Goal: Transaction & Acquisition: Purchase product/service

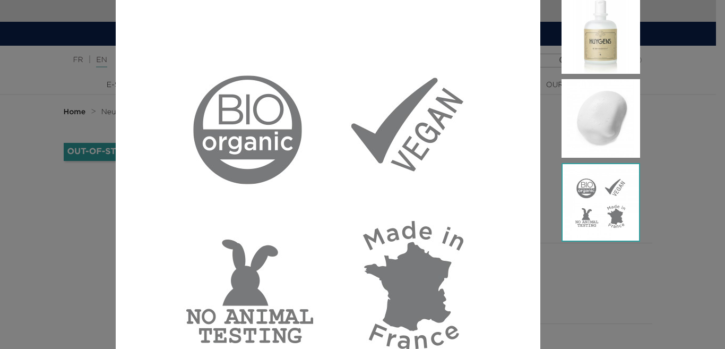
click at [656, 37] on div at bounding box center [362, 174] width 725 height 349
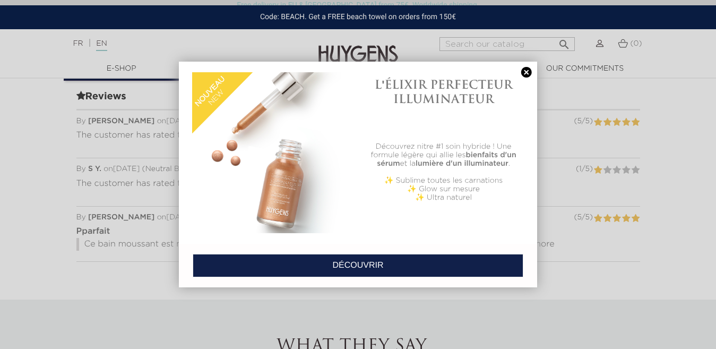
scroll to position [658, 0]
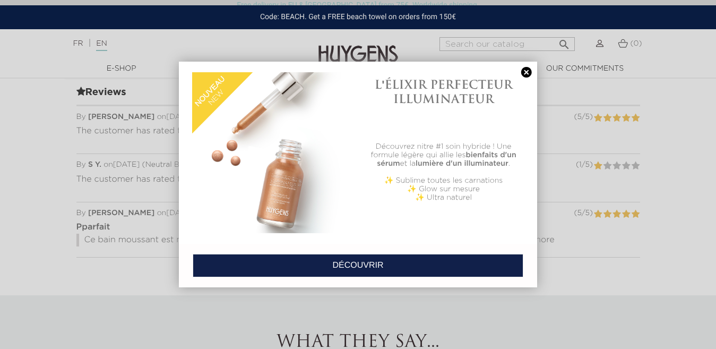
click at [528, 72] on link at bounding box center [526, 72] width 15 height 11
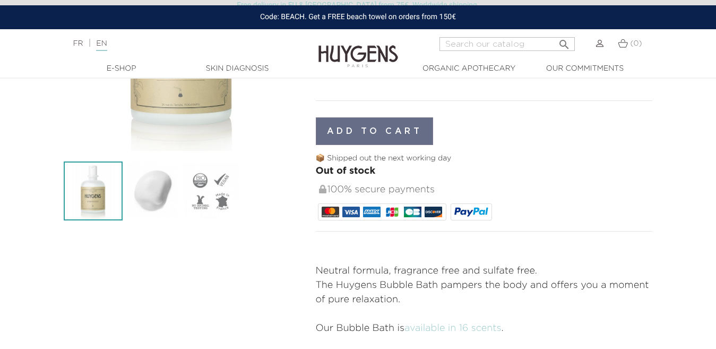
scroll to position [0, 0]
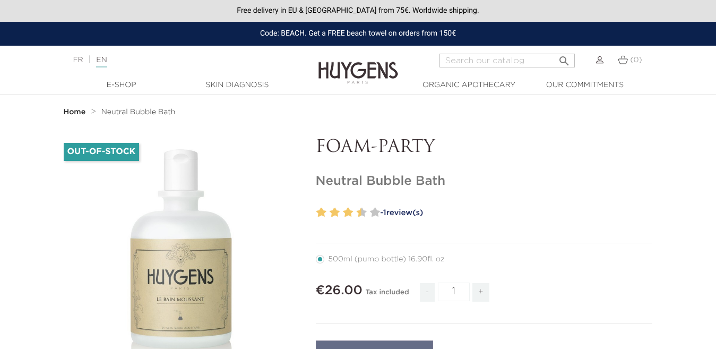
drag, startPoint x: 460, startPoint y: 183, endPoint x: 311, endPoint y: 181, distance: 148.7
copy h1 "Neutral Bubble Bath"
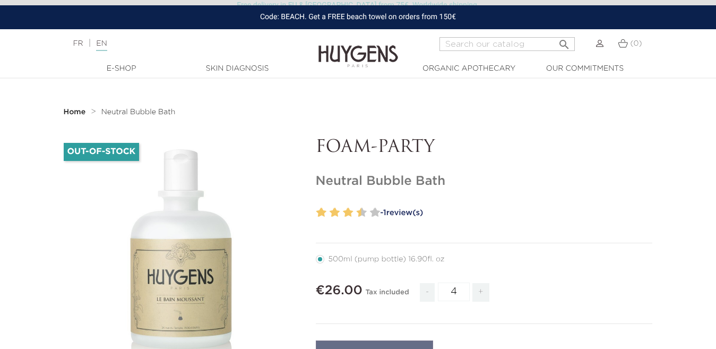
click at [481, 283] on span "+" at bounding box center [481, 292] width 17 height 19
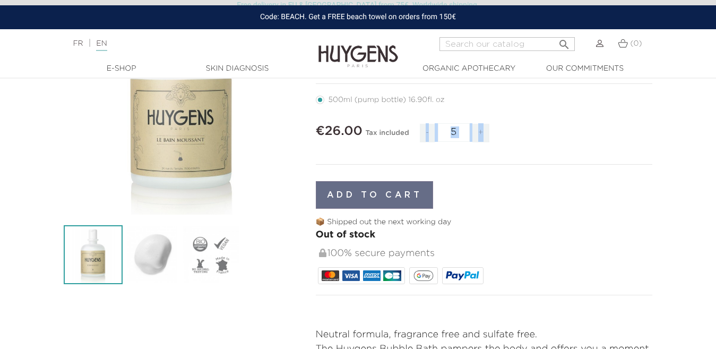
click at [481, 132] on span "+" at bounding box center [481, 133] width 17 height 19
click at [424, 132] on span "-" at bounding box center [427, 133] width 15 height 19
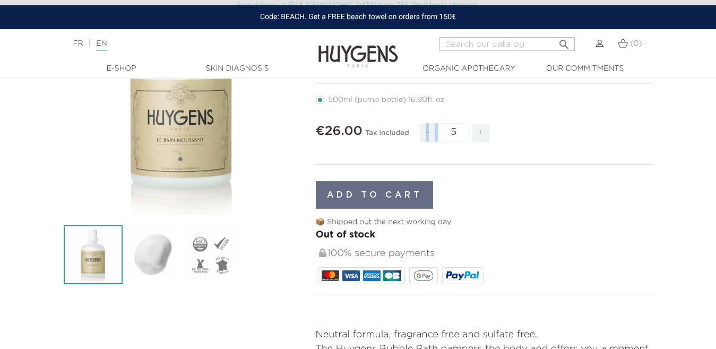
click at [424, 132] on span "-" at bounding box center [427, 133] width 15 height 19
type input "1"
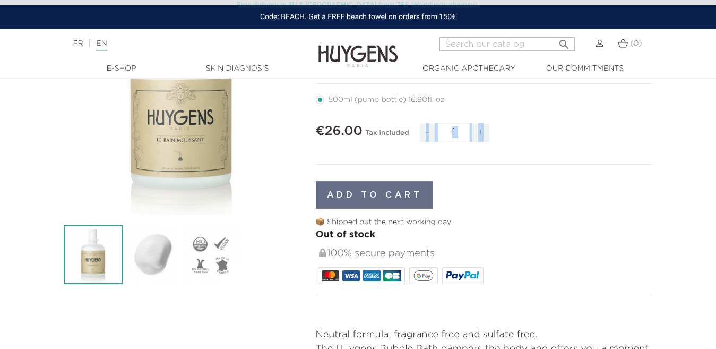
click at [424, 132] on span "-" at bounding box center [427, 133] width 15 height 19
click at [616, 144] on div "€26.00 Tax included - 1 +" at bounding box center [484, 137] width 337 height 36
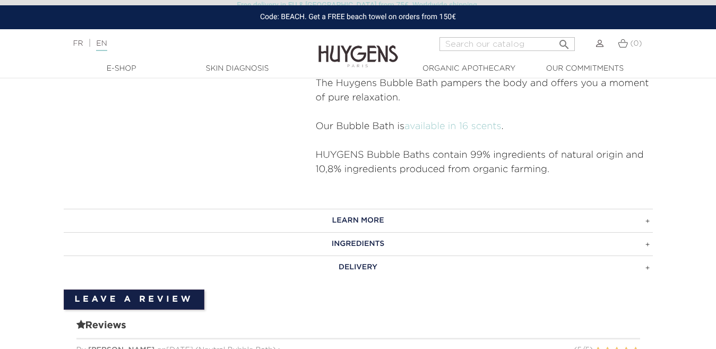
scroll to position [372, 0]
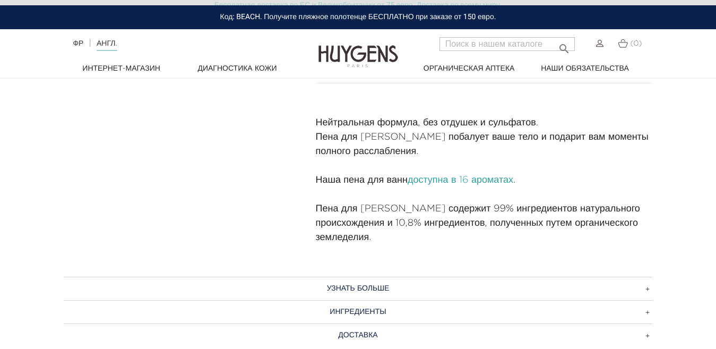
click at [467, 177] on font "доступна в 16 ароматах" at bounding box center [461, 180] width 106 height 10
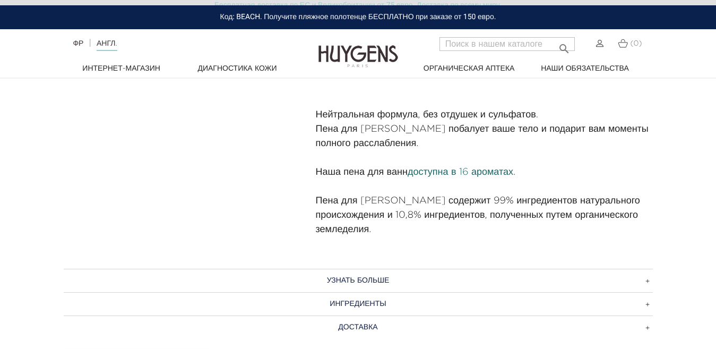
scroll to position [531, 0]
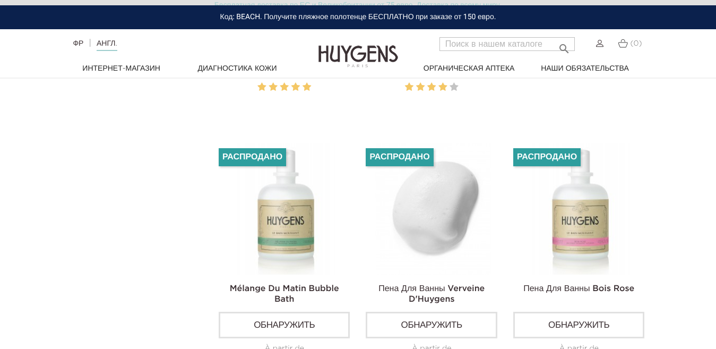
scroll to position [956, 0]
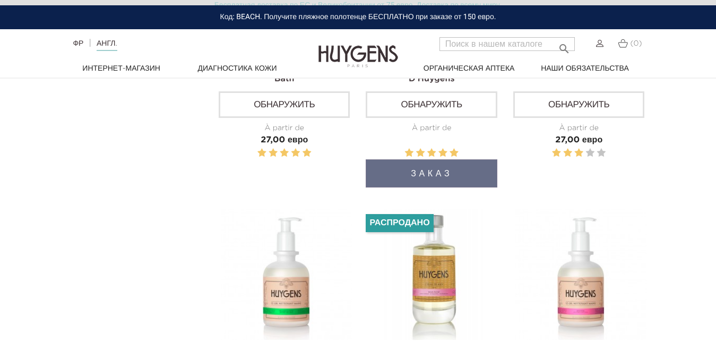
scroll to position [1168, 0]
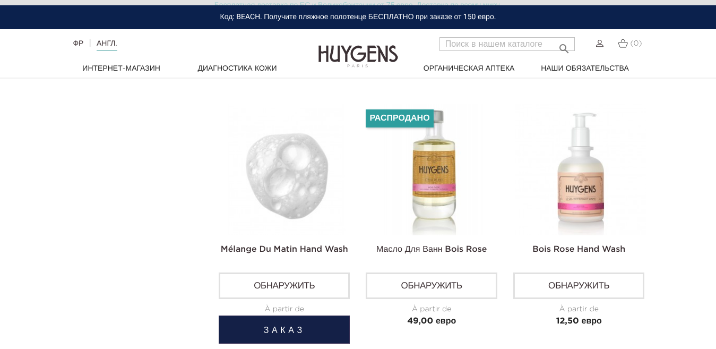
click at [284, 328] on button "Заказ" at bounding box center [284, 329] width 131 height 28
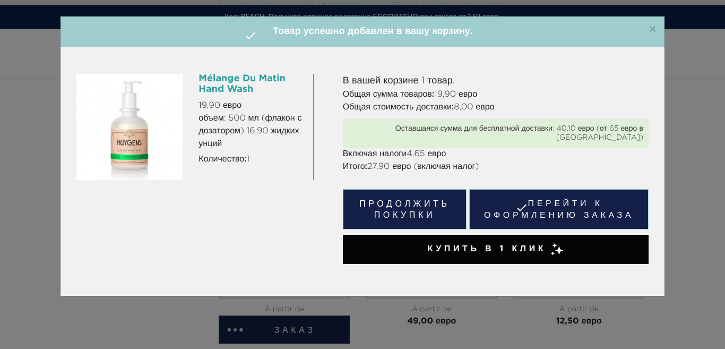
click at [657, 28] on div "×  Товар успешно добавлен в вашу корзину." at bounding box center [363, 31] width 604 height 31
click at [652, 29] on font "×" at bounding box center [653, 29] width 8 height 13
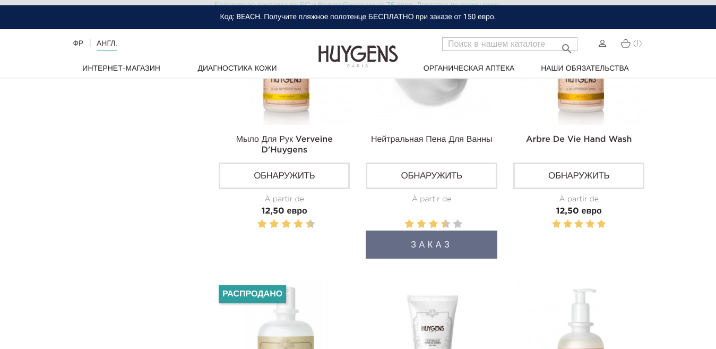
scroll to position [53, 0]
